Goal: Check status: Check status

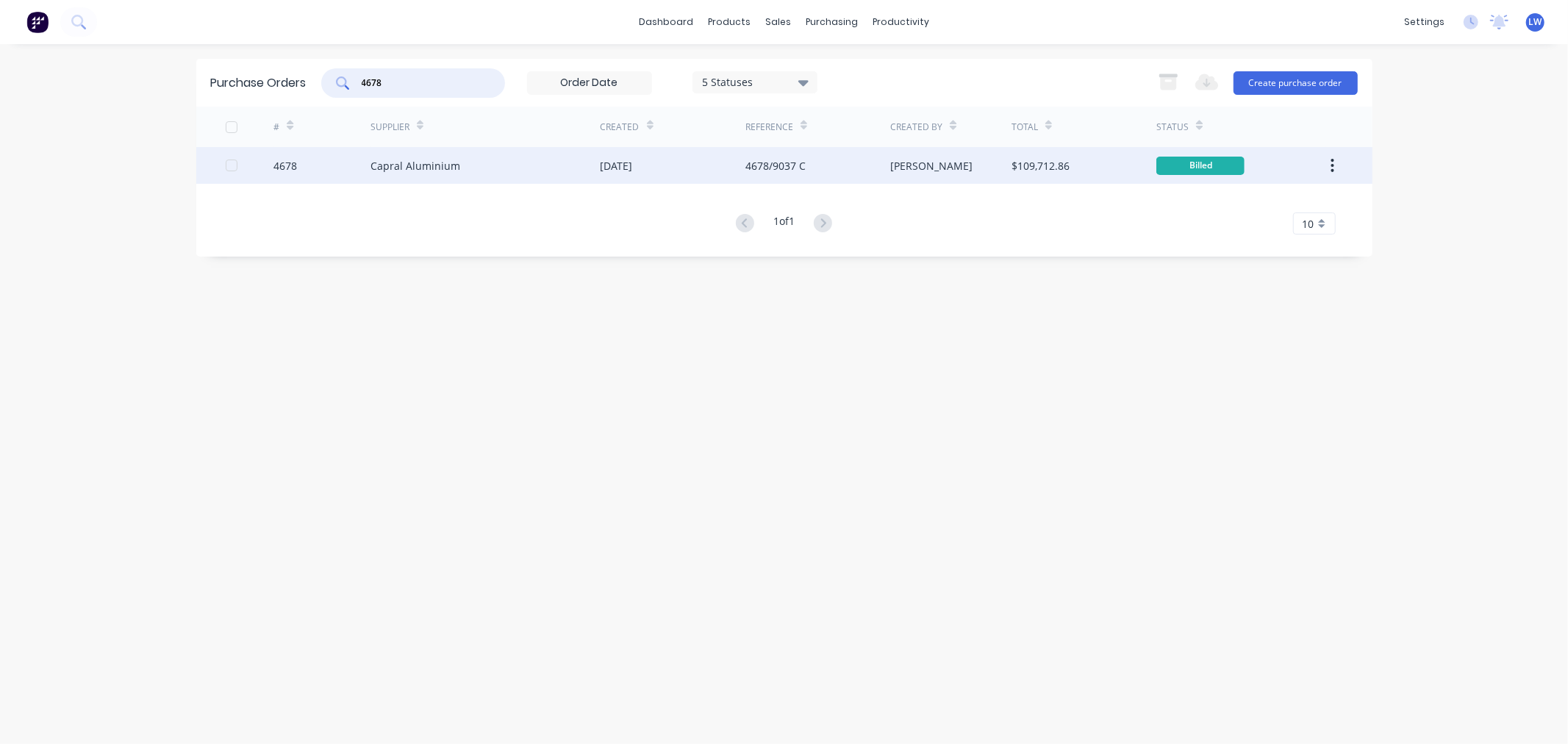
type input "4678"
click at [435, 160] on div "Capral Aluminium" at bounding box center [415, 166] width 90 height 16
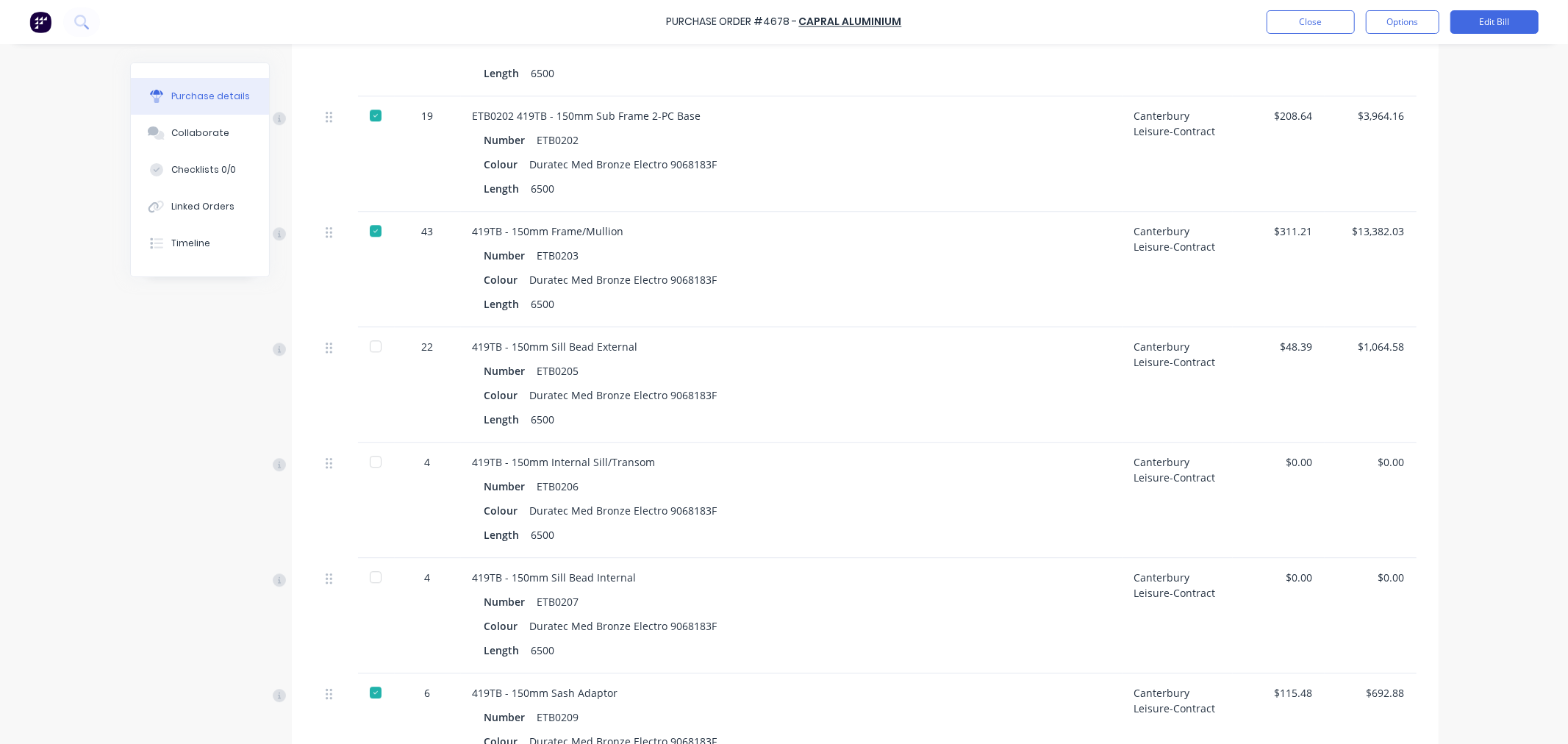
scroll to position [3347, 0]
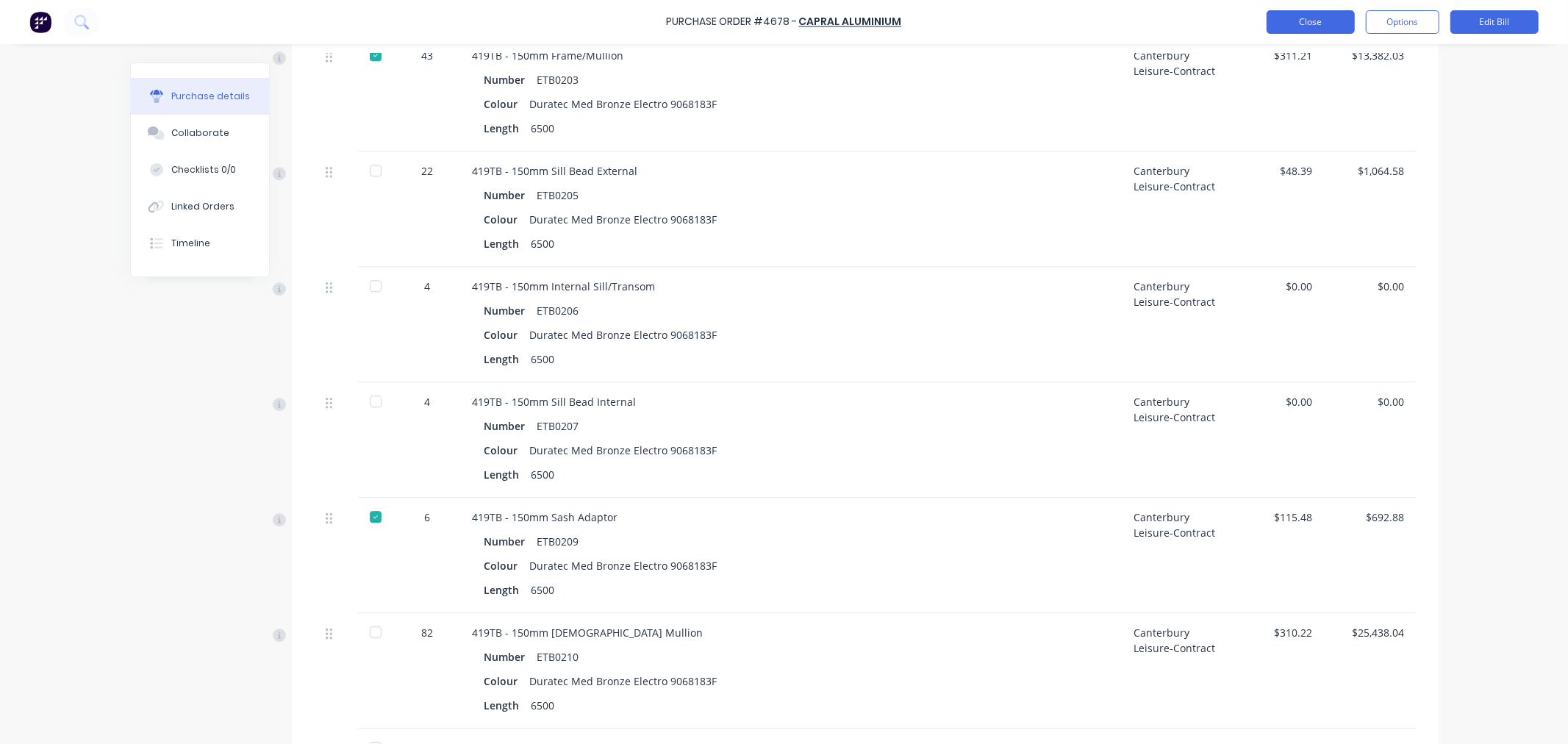
click at [1316, 19] on button "Close" at bounding box center [1311, 22] width 89 height 24
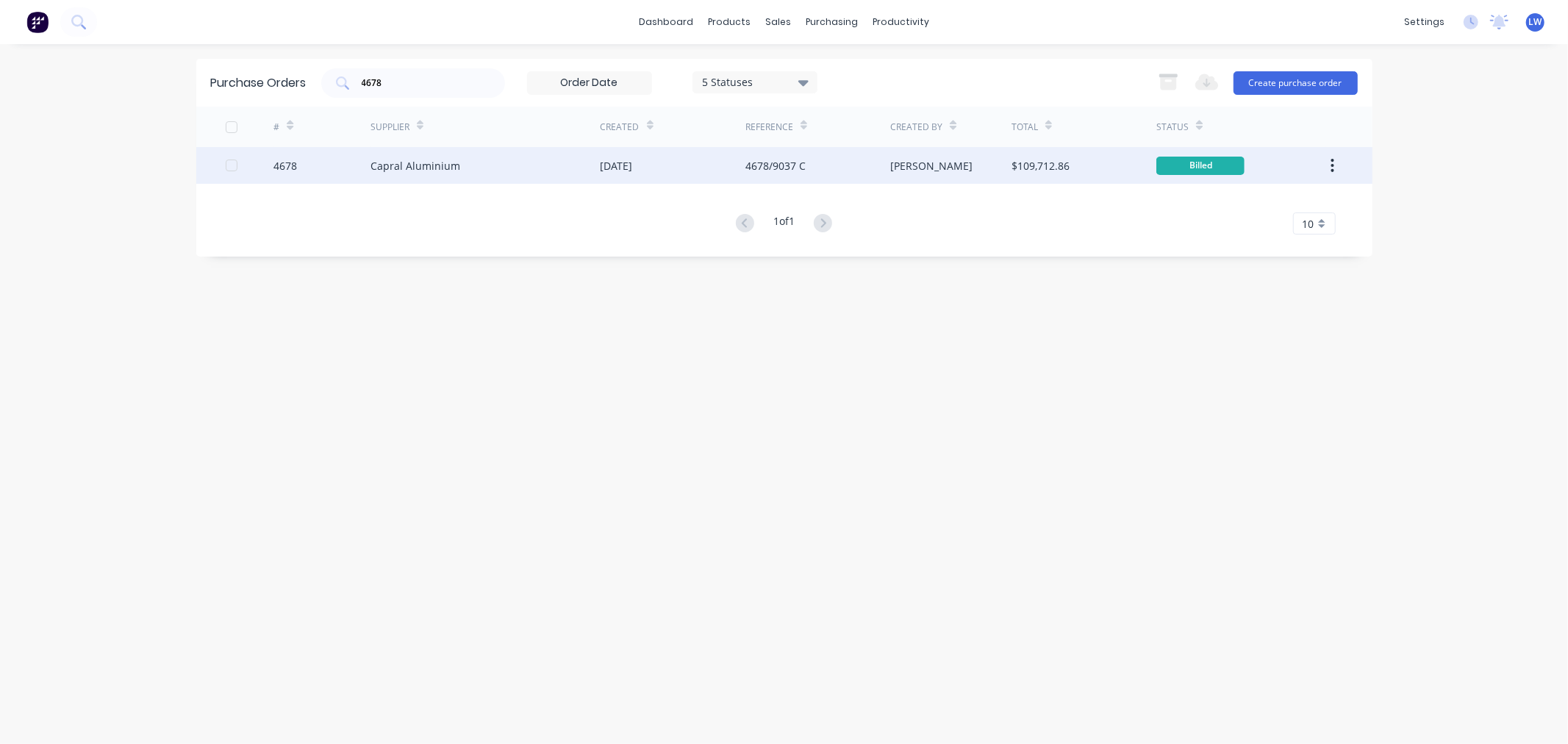
click at [409, 165] on div "Capral Aluminium" at bounding box center [415, 166] width 90 height 16
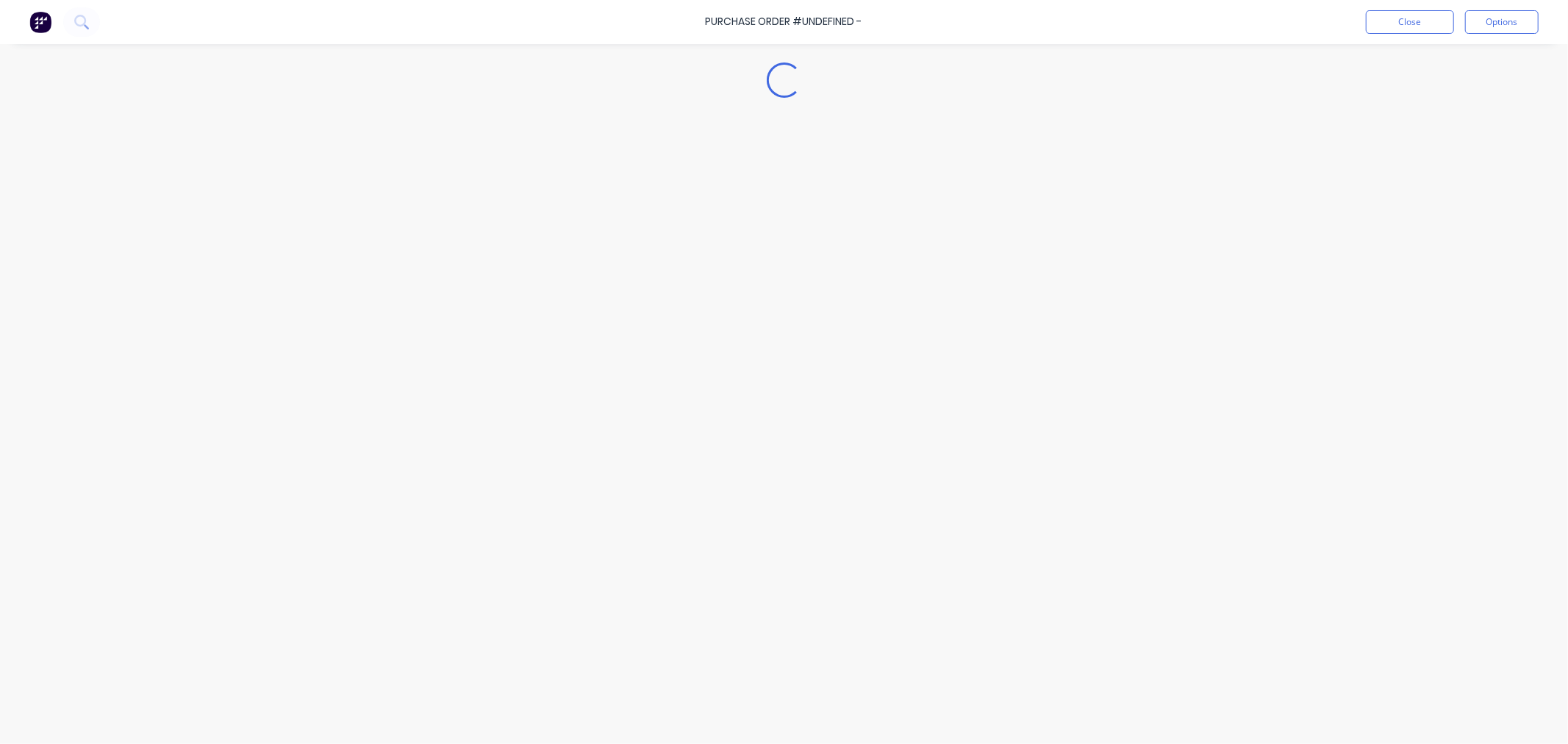
type textarea "x"
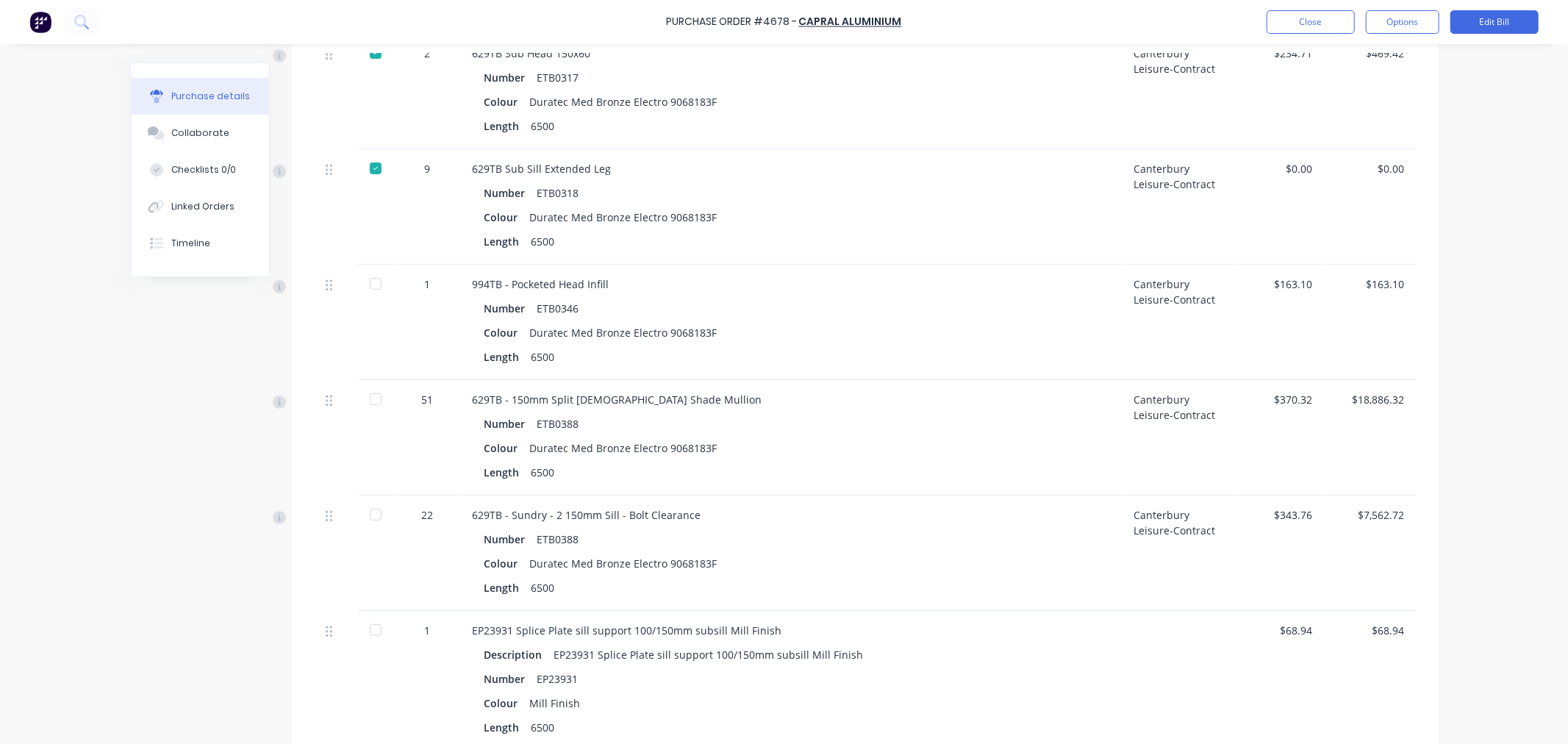
scroll to position [4980, 0]
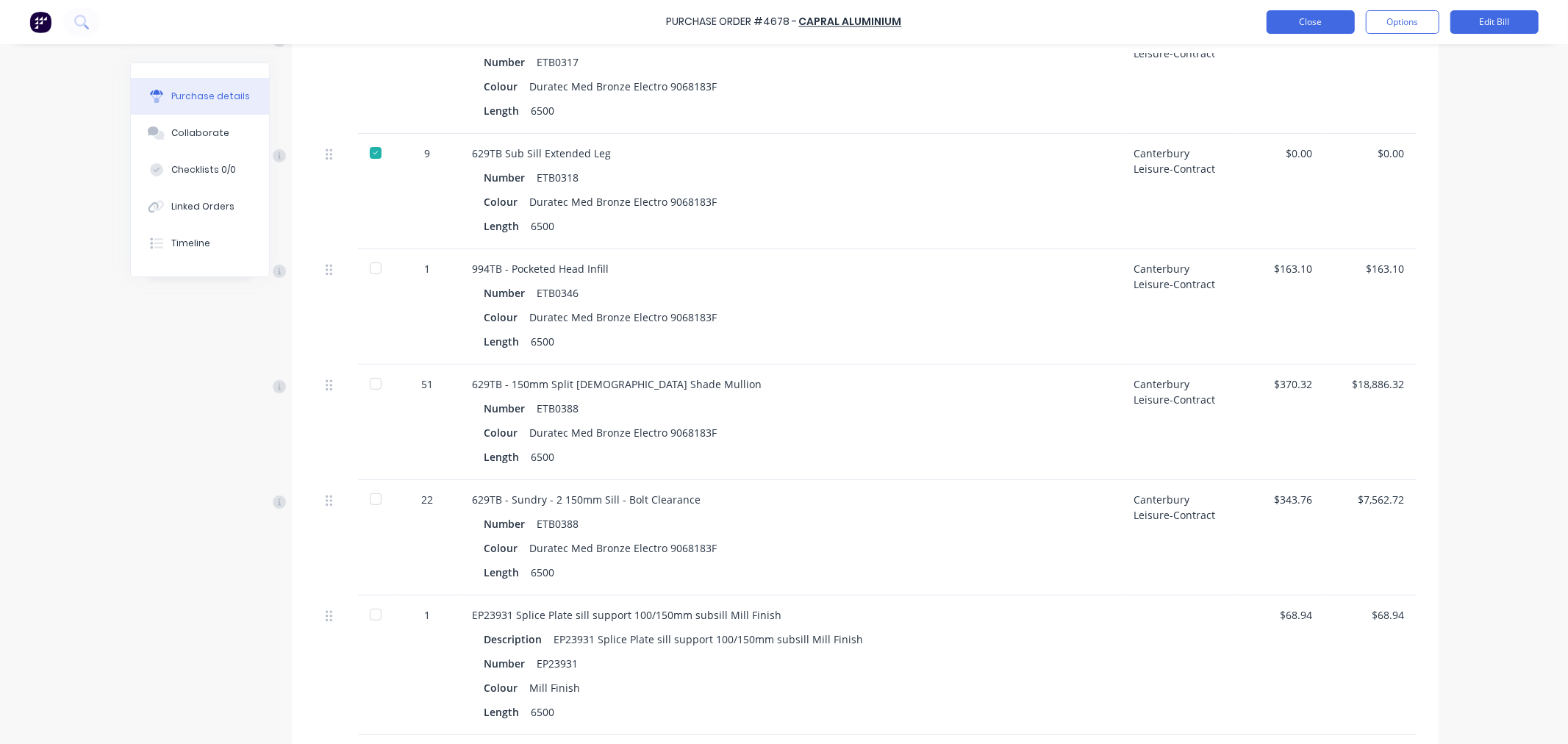
click at [1287, 26] on button "Close" at bounding box center [1311, 22] width 89 height 24
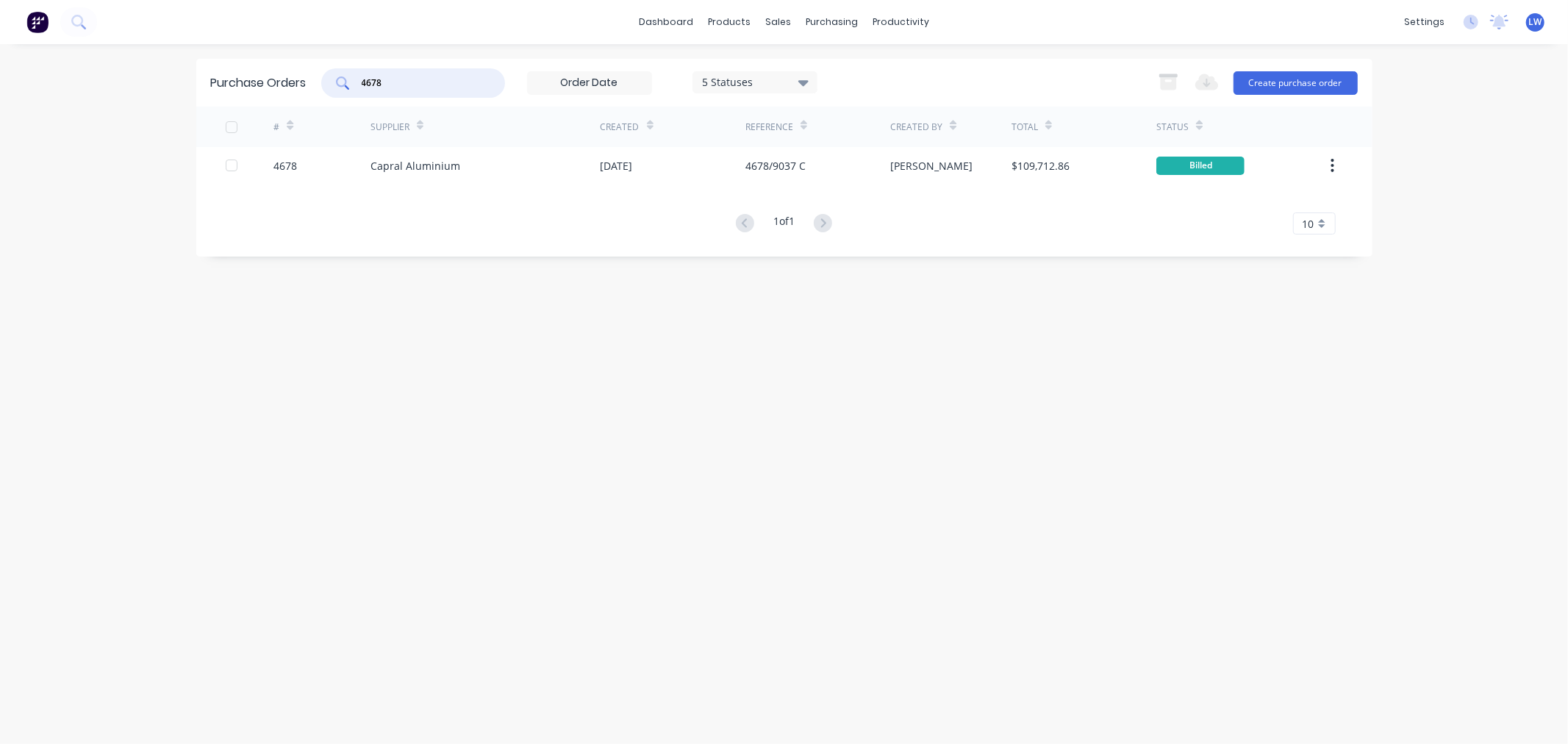
click at [386, 87] on input "4678" at bounding box center [421, 82] width 122 height 15
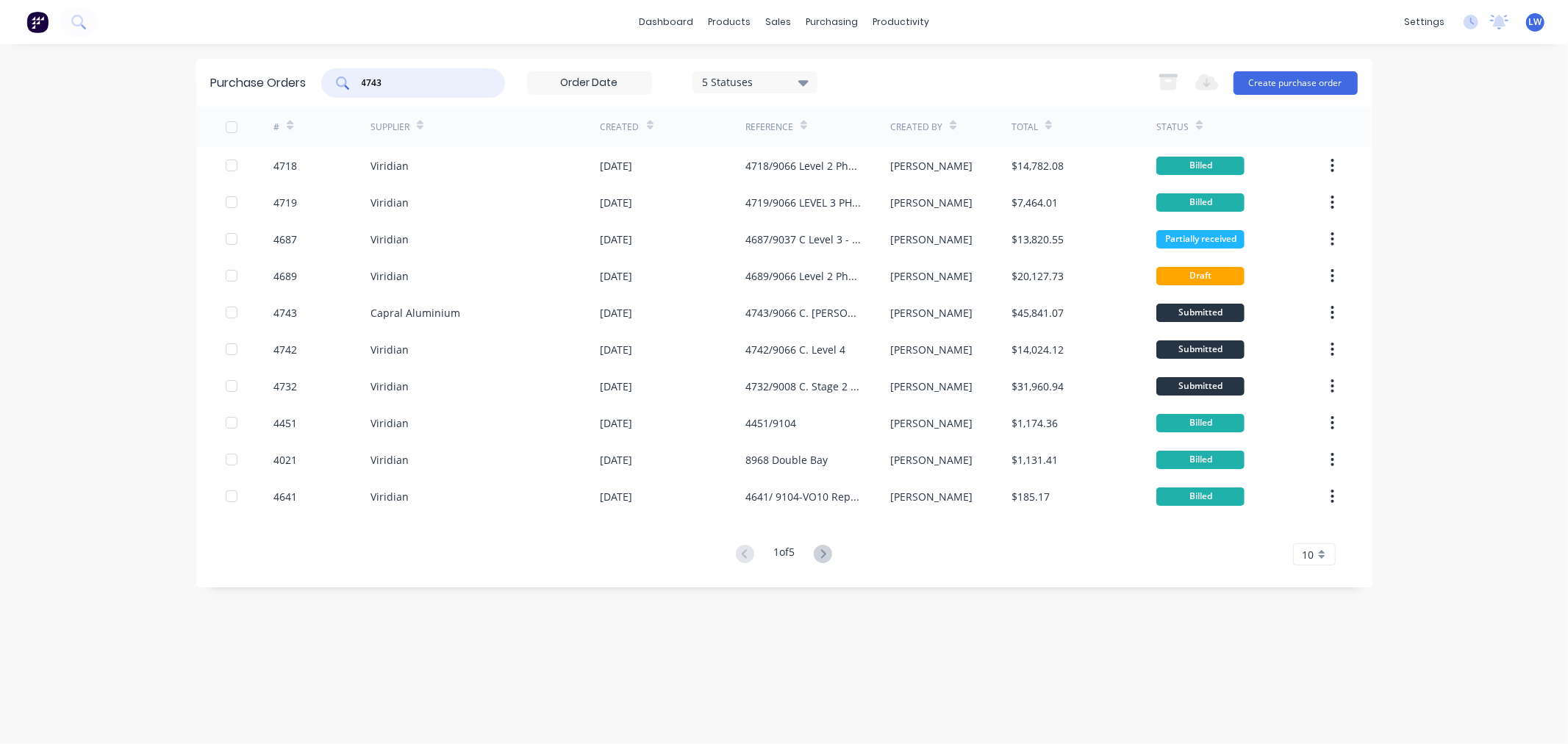
type input "4743"
